Goal: Task Accomplishment & Management: Complete application form

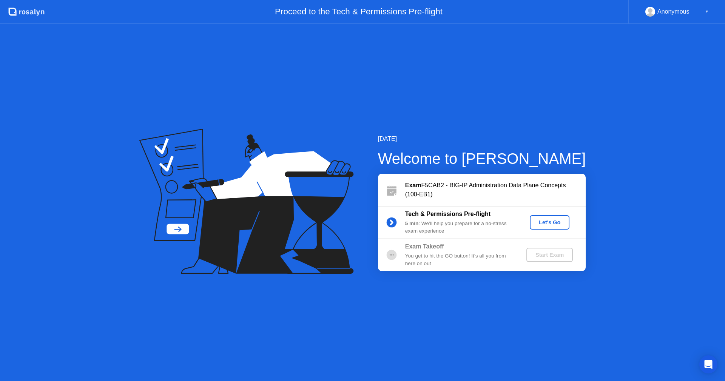
click at [544, 229] on button "Let's Go" at bounding box center [550, 222] width 40 height 14
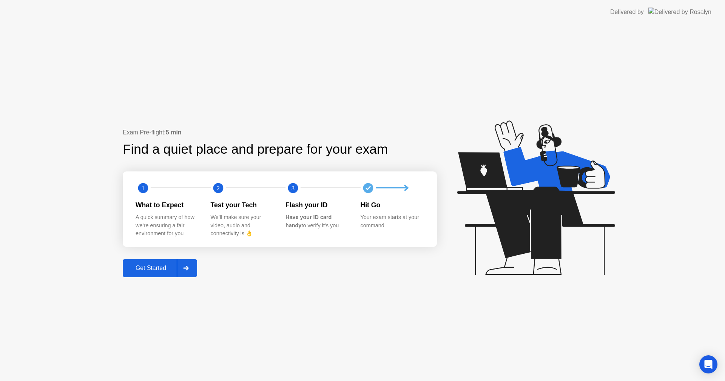
click at [161, 267] on div "Get Started" at bounding box center [151, 268] width 52 height 7
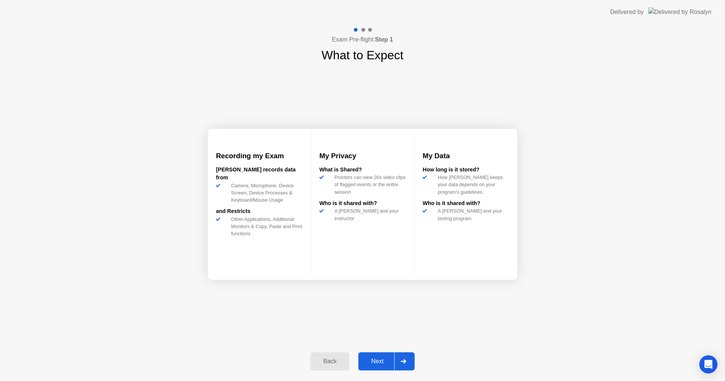
click at [377, 362] on div "Next" at bounding box center [378, 361] width 34 height 7
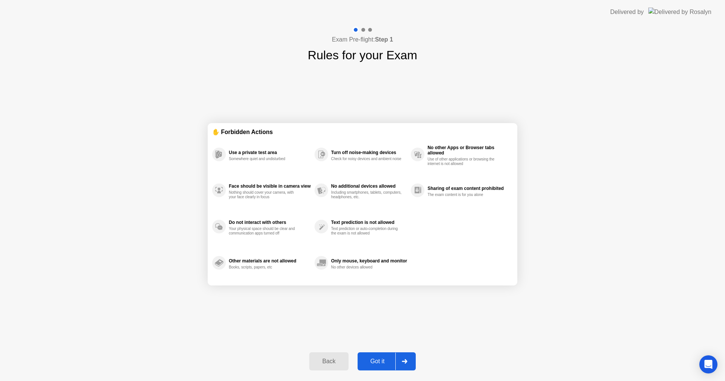
click at [383, 362] on div "Got it" at bounding box center [378, 361] width 36 height 7
select select "**********"
select select "*******"
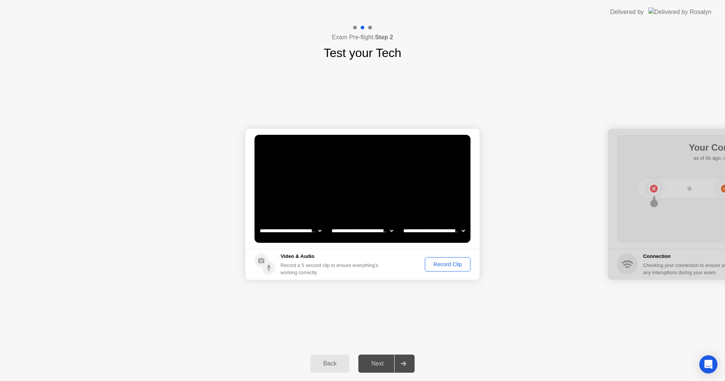
click at [444, 266] on div "Record Clip" at bounding box center [448, 264] width 40 height 6
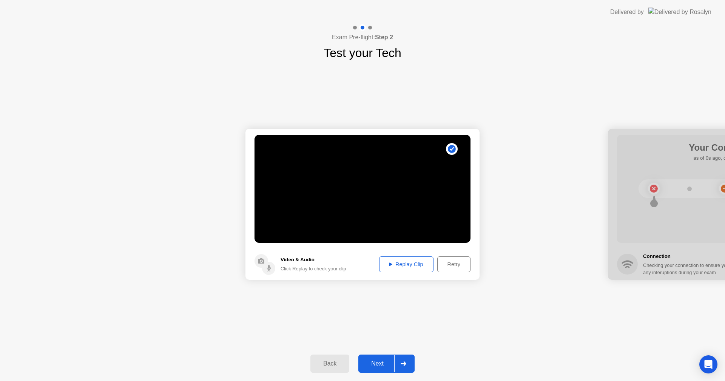
click at [383, 365] on div "Next" at bounding box center [378, 363] width 34 height 7
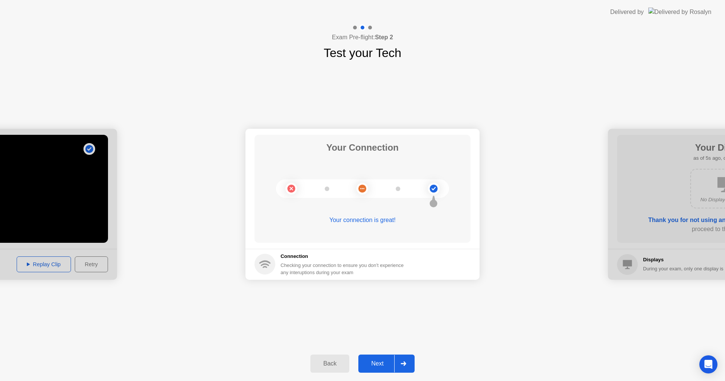
click at [380, 367] on div "Next" at bounding box center [378, 363] width 34 height 7
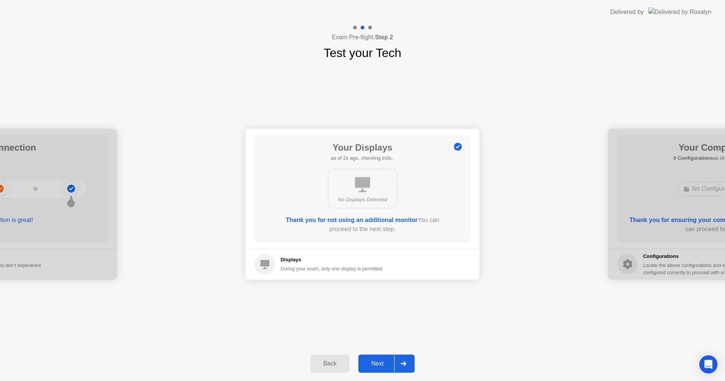
click at [374, 362] on div "Next" at bounding box center [378, 363] width 34 height 7
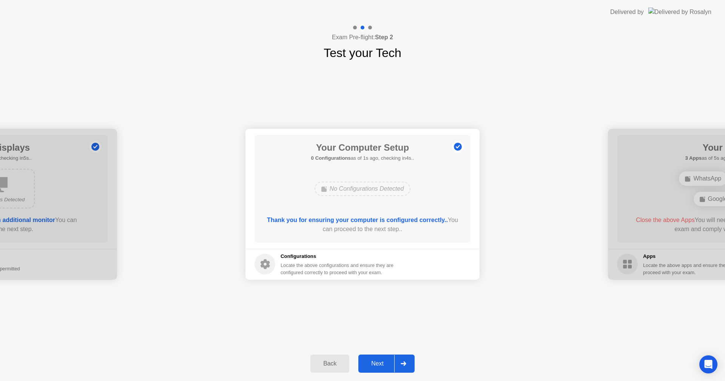
click at [377, 363] on div "Next" at bounding box center [378, 363] width 34 height 7
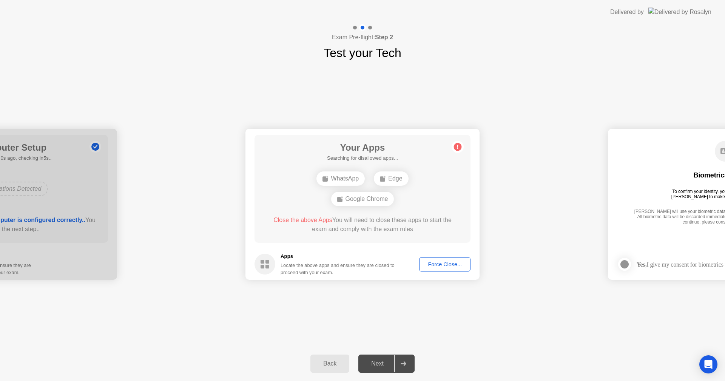
click at [448, 264] on div "Force Close..." at bounding box center [445, 264] width 46 height 6
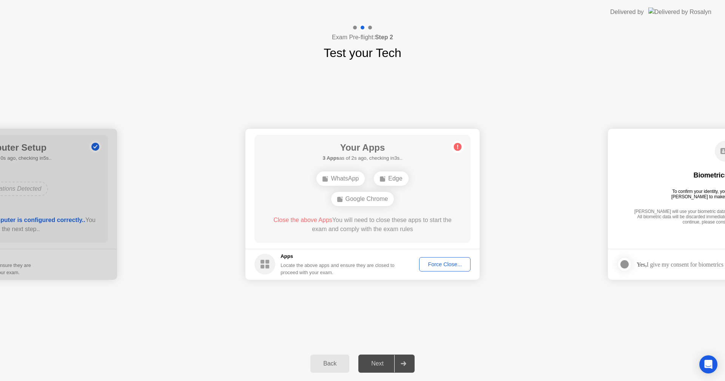
click at [450, 267] on div "Force Close..." at bounding box center [445, 264] width 46 height 6
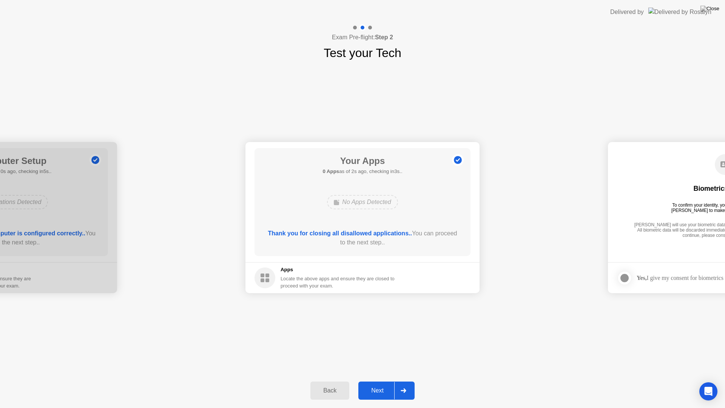
click at [373, 381] on div "Next" at bounding box center [378, 390] width 34 height 7
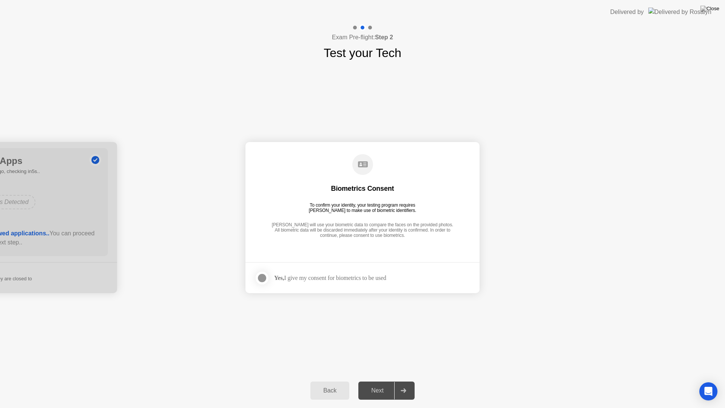
click at [261, 278] on div at bounding box center [262, 278] width 9 height 9
click at [372, 381] on div "Next" at bounding box center [378, 390] width 34 height 7
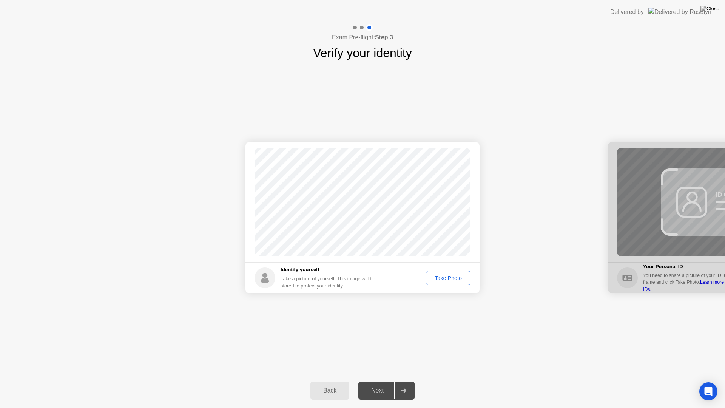
click at [438, 278] on div "Take Photo" at bounding box center [448, 278] width 39 height 6
click at [450, 281] on div "Retake" at bounding box center [453, 278] width 29 height 6
click at [441, 279] on div "Take Photo" at bounding box center [448, 278] width 39 height 6
click at [443, 279] on div "Retake" at bounding box center [453, 278] width 29 height 6
click at [443, 281] on div "Take Photo" at bounding box center [448, 278] width 39 height 6
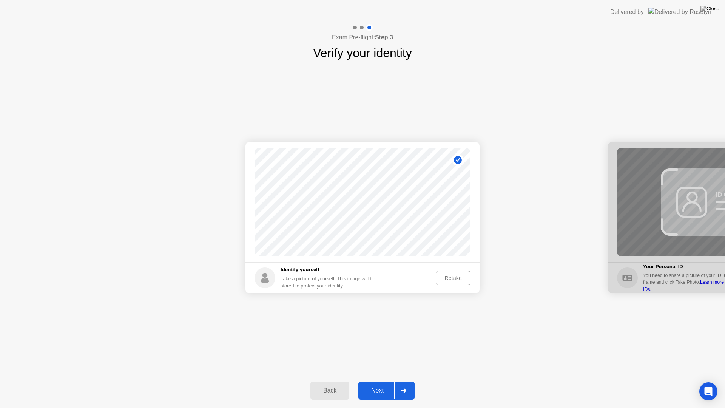
click at [377, 381] on button "Next" at bounding box center [387, 391] width 56 height 18
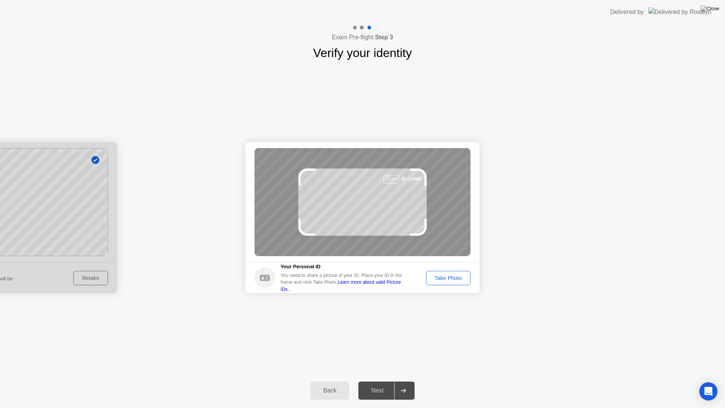
click at [443, 279] on div "Take Photo" at bounding box center [448, 278] width 39 height 6
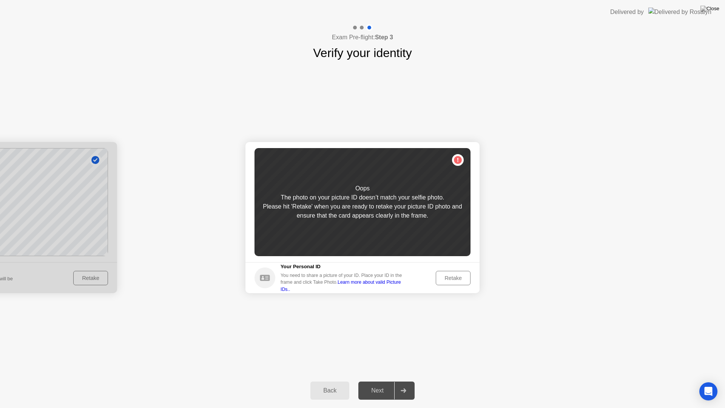
click at [453, 275] on div "Retake" at bounding box center [453, 278] width 29 height 6
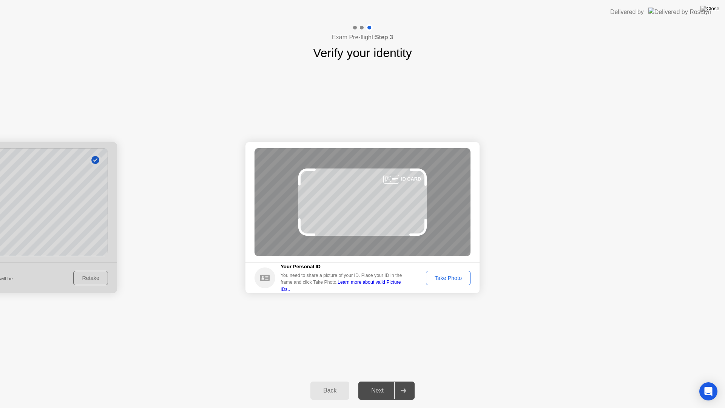
click at [453, 277] on div "Take Photo" at bounding box center [448, 278] width 39 height 6
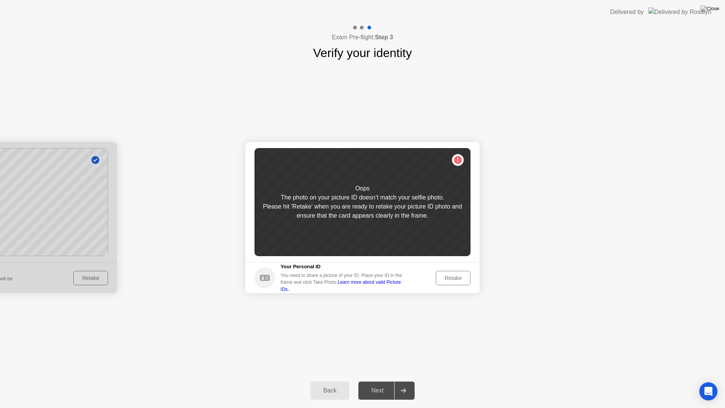
click at [453, 277] on div "Retake" at bounding box center [453, 278] width 29 height 6
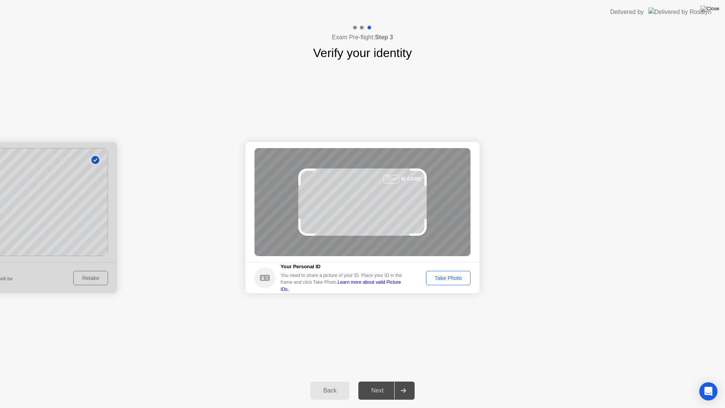
click at [452, 277] on div "Take Photo" at bounding box center [448, 278] width 39 height 6
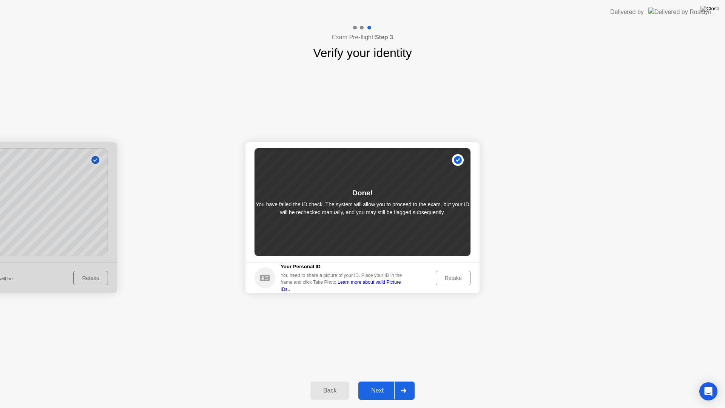
click at [383, 381] on div "Next" at bounding box center [378, 390] width 34 height 7
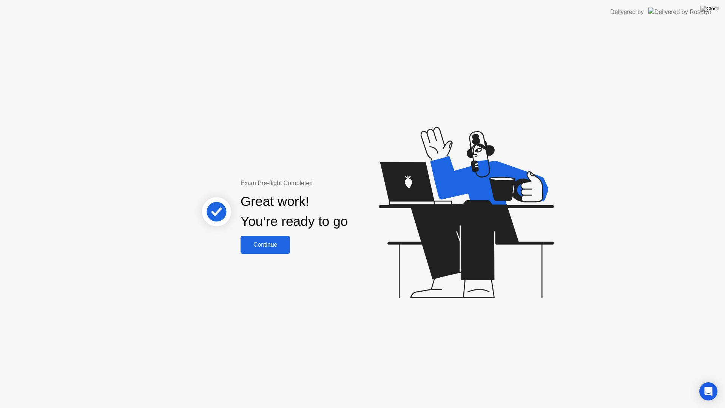
click at [266, 246] on div "Continue" at bounding box center [265, 244] width 45 height 7
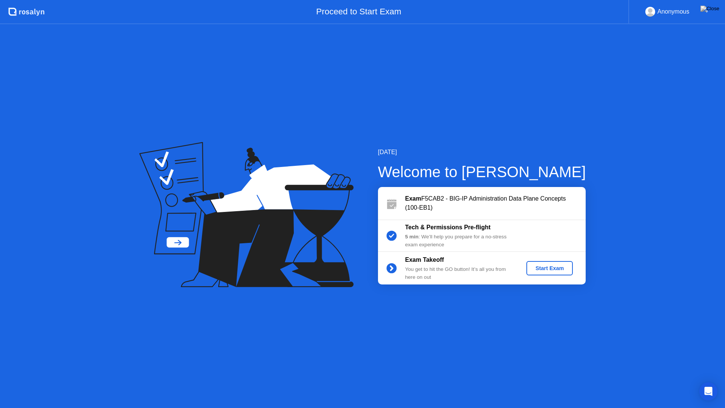
click at [552, 270] on div "Start Exam" at bounding box center [550, 268] width 40 height 6
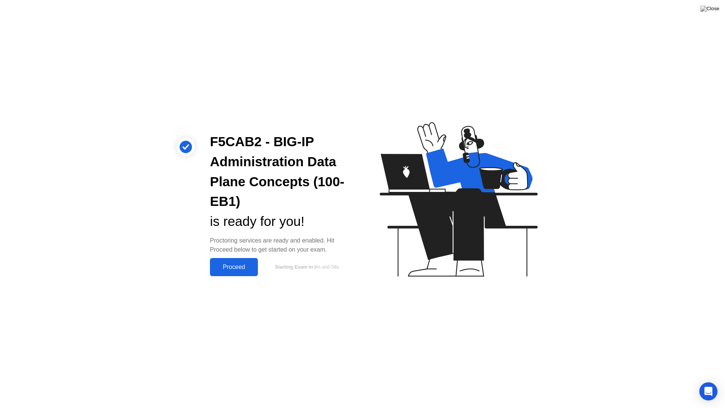
click at [232, 269] on div "Proceed" at bounding box center [233, 267] width 43 height 7
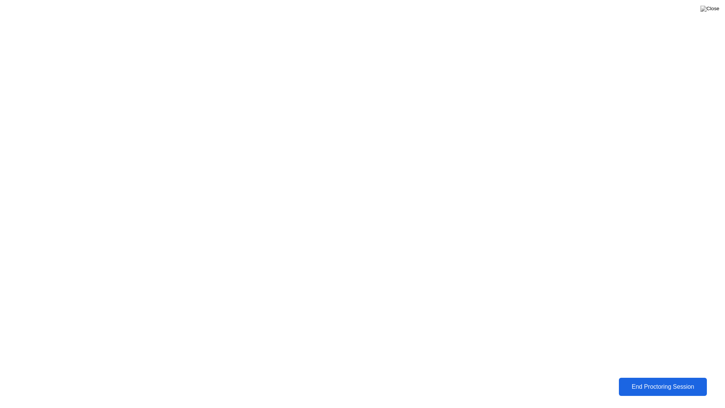
click at [642, 381] on div "End Proctoring Session" at bounding box center [663, 386] width 84 height 7
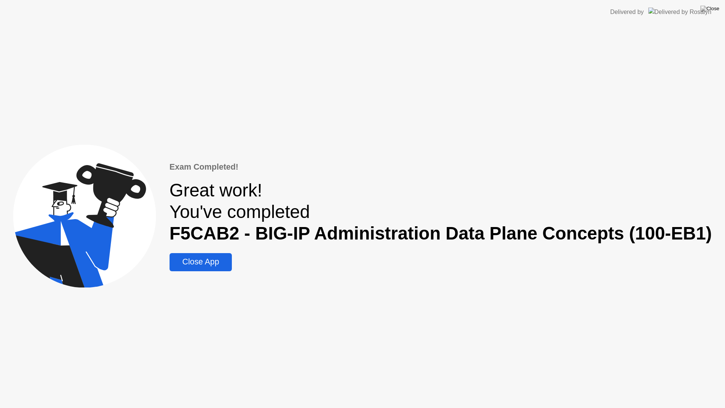
click at [219, 267] on div "Close App" at bounding box center [201, 261] width 58 height 9
